Goal: Answer question/provide support

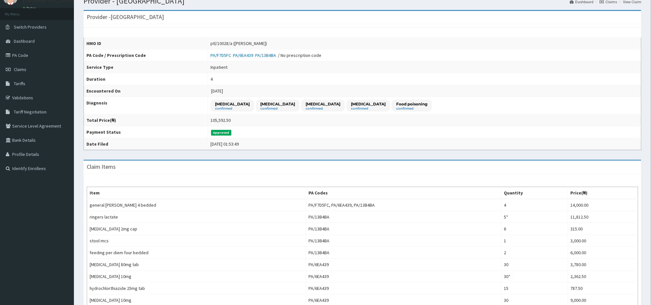
scroll to position [26, 0]
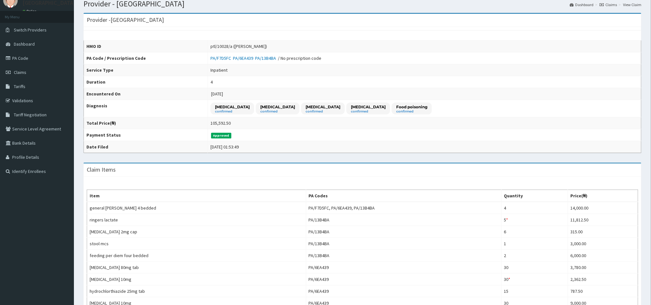
drag, startPoint x: 657, startPoint y: 182, endPoint x: 640, endPoint y: 119, distance: 65.5
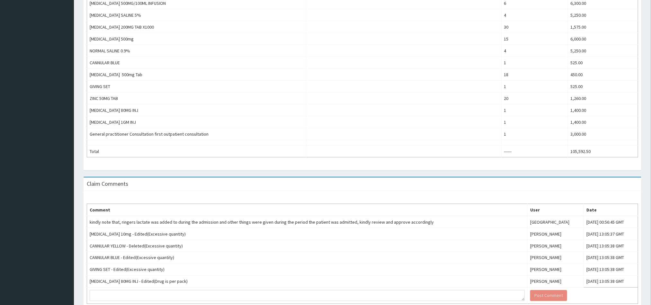
scroll to position [400, 0]
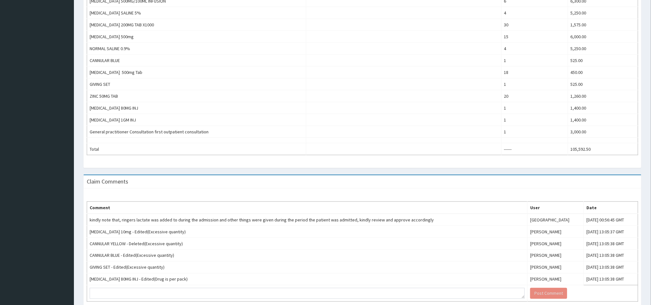
drag, startPoint x: 650, startPoint y: 248, endPoint x: 655, endPoint y: 259, distance: 12.2
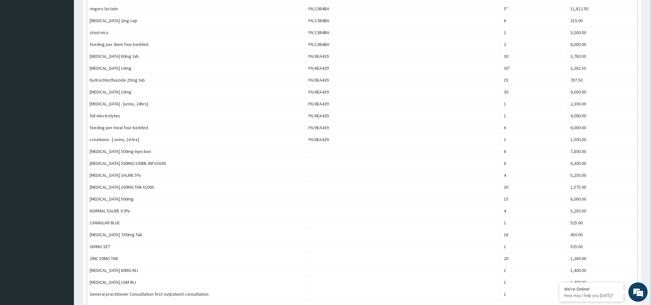
scroll to position [441, 0]
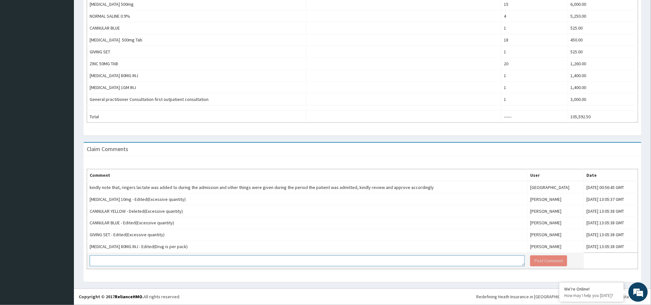
click at [177, 258] on textarea at bounding box center [307, 261] width 435 height 11
paste textarea "ATORVASTATIN 20MG : 20mg nocte for 30 days"
click at [148, 262] on textarea "ATORVASTATIN 20MG : 20mg nocte for 30 days" at bounding box center [307, 261] width 435 height 11
click at [96, 262] on textarea "ATORVASTATIN 20MG : nocte for 30 days" at bounding box center [307, 261] width 435 height 11
click at [179, 260] on textarea "The prescription was ATORVASTATIN 20MG : nocte for 30 days" at bounding box center [307, 261] width 435 height 11
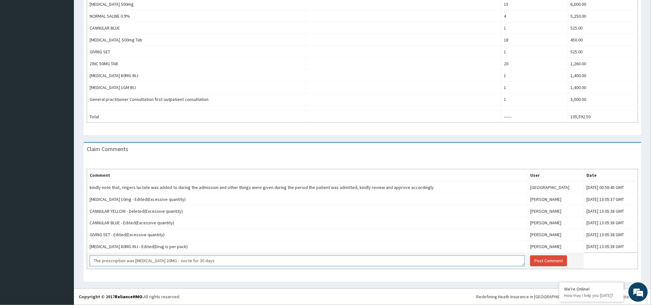
click at [178, 260] on textarea "The prescription was ATORVASTATIN 20MG : nocte for 30 days" at bounding box center [307, 261] width 435 height 11
type textarea "The prescription was ATORVASTATIN 20MG : nocte for 30 days"
click at [530, 262] on button "Post Comment" at bounding box center [548, 261] width 37 height 11
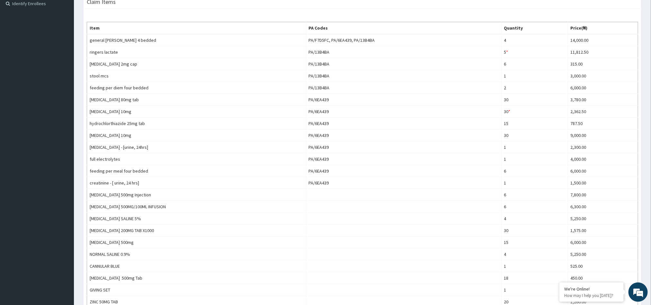
scroll to position [196, 0]
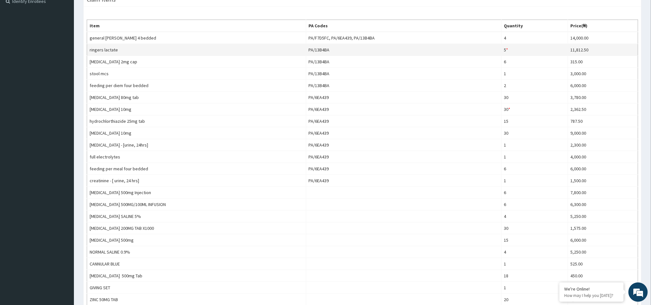
click at [513, 51] on td "5 * Quantity has been changed" at bounding box center [535, 50] width 67 height 12
click at [509, 46] on span "Quantity has been changed" at bounding box center [508, 41] width 62 height 10
drag, startPoint x: 509, startPoint y: 51, endPoint x: 506, endPoint y: 44, distance: 7.1
click at [506, 44] on span "Quantity has been changed" at bounding box center [508, 41] width 62 height 10
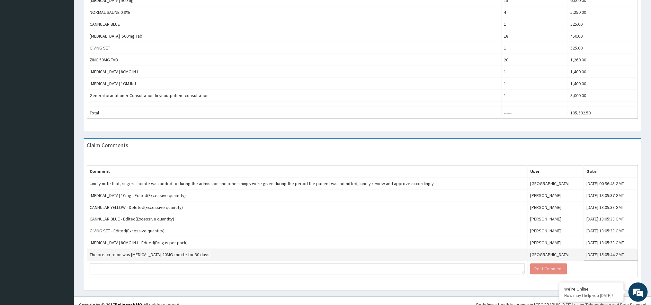
scroll to position [453, 0]
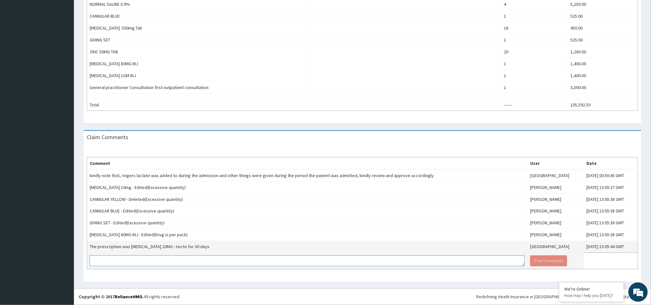
click at [355, 259] on textarea at bounding box center [307, 261] width 435 height 11
type textarea "d"
click at [238, 259] on textarea "Dear partner, kindly" at bounding box center [307, 261] width 435 height 11
click at [204, 258] on textarea "Dear partner, kindly note that cannular and giving set is not" at bounding box center [307, 261] width 435 height 11
click at [249, 261] on textarea "Dear partner, kindly note that cannular and giving set is not" at bounding box center [307, 261] width 435 height 11
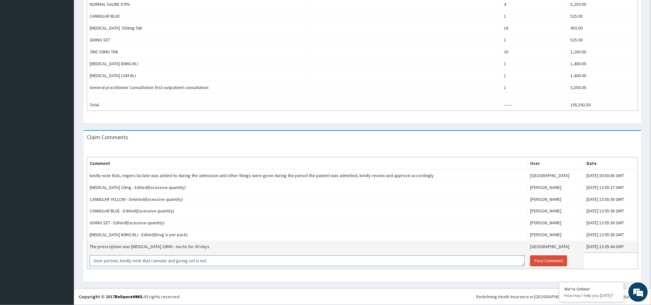
click at [249, 261] on textarea "Dear partner, kindly note that cannular and giving set is not" at bounding box center [307, 261] width 435 height 11
type textarea "Dear partner, kindly note that cannular and giving set is not excessive"
click at [530, 260] on button "Post Comment" at bounding box center [548, 261] width 37 height 11
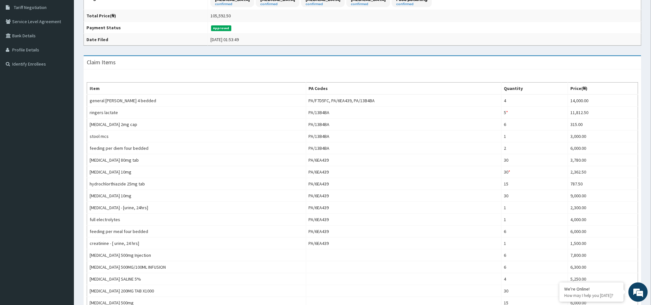
scroll to position [0, 0]
